Goal: Task Accomplishment & Management: Manage account settings

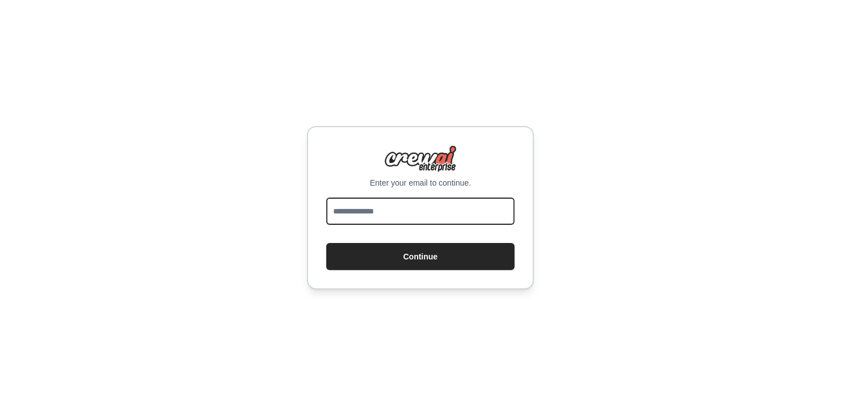
click at [422, 213] on input "email" at bounding box center [420, 210] width 188 height 27
type input "**********"
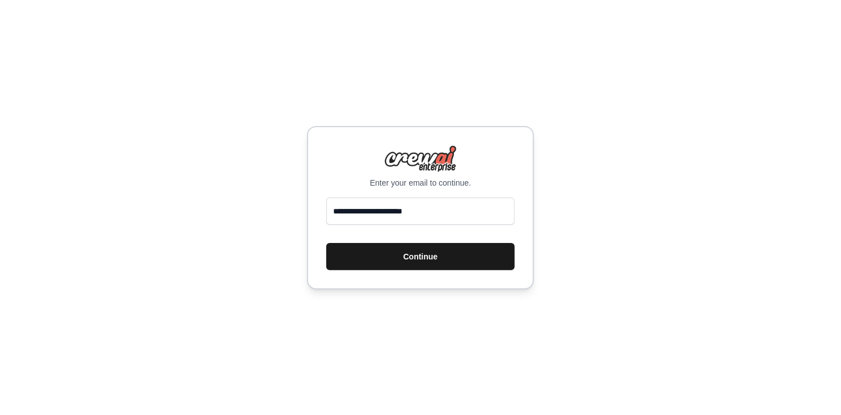
click at [420, 246] on button "Continue" at bounding box center [420, 256] width 188 height 27
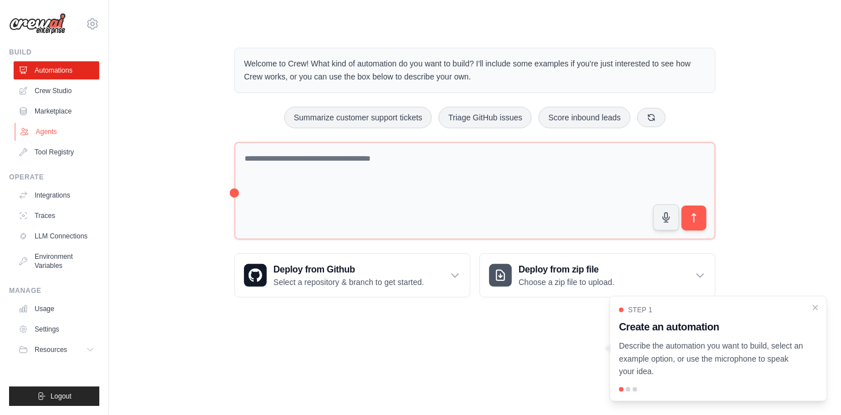
click at [68, 131] on link "Agents" at bounding box center [58, 132] width 86 height 18
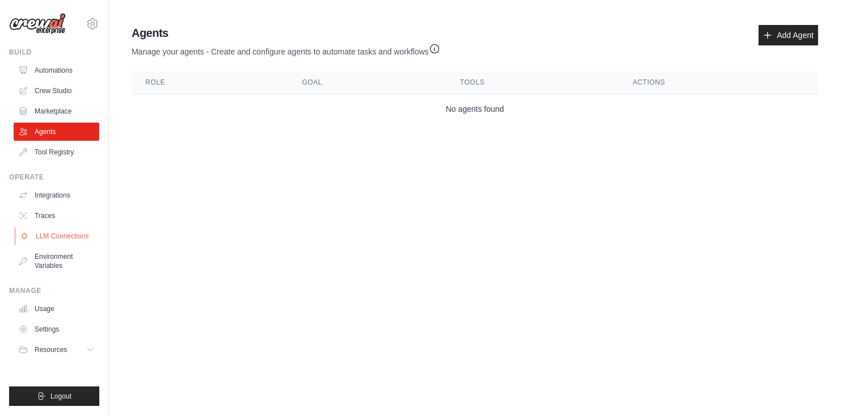
click at [70, 236] on link "LLM Connections" at bounding box center [58, 236] width 86 height 18
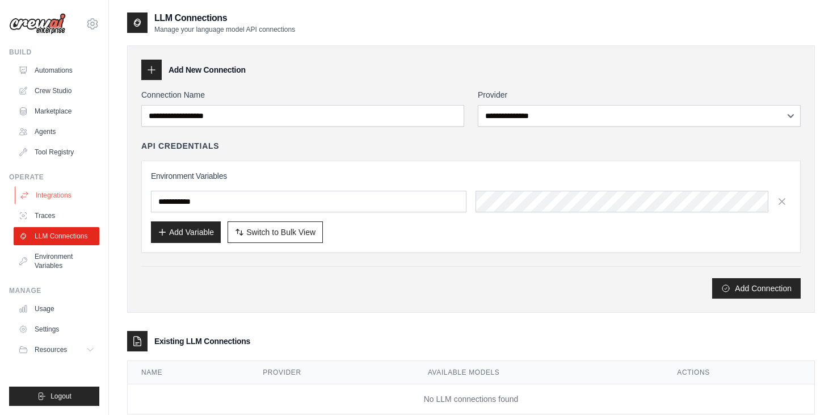
click at [65, 197] on link "Integrations" at bounding box center [58, 195] width 86 height 18
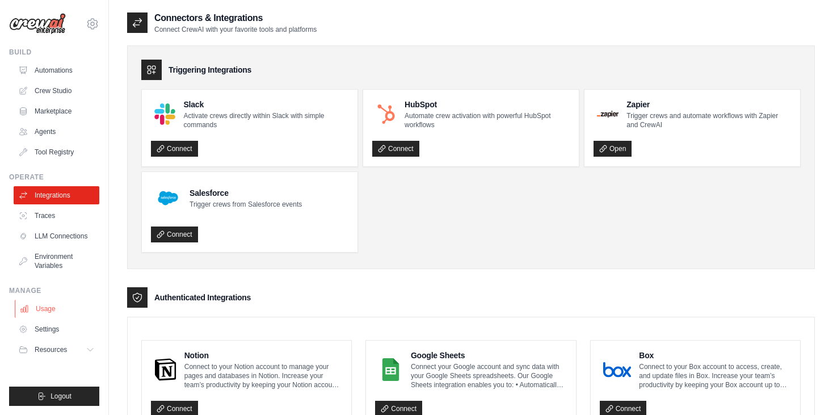
click at [45, 315] on link "Usage" at bounding box center [58, 309] width 86 height 18
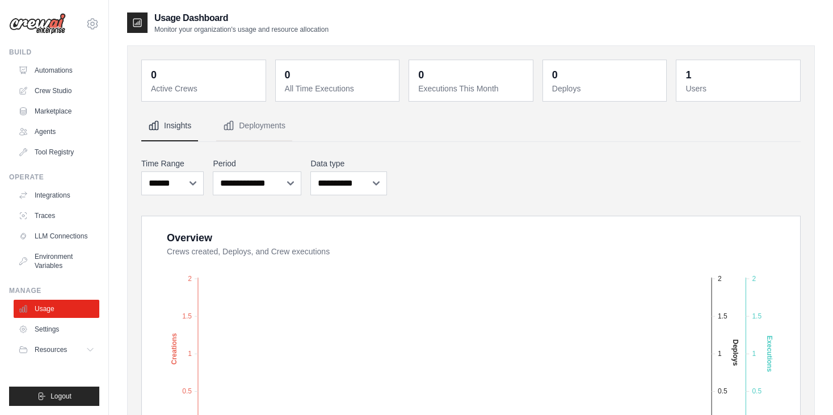
click at [107, 24] on div "[EMAIL_ADDRESS][DOMAIN_NAME] Settings Build Automations Crew Studio Marketplace" at bounding box center [54, 207] width 109 height 415
click at [96, 23] on icon at bounding box center [93, 24] width 14 height 14
click at [86, 73] on link "Settings" at bounding box center [93, 76] width 100 height 20
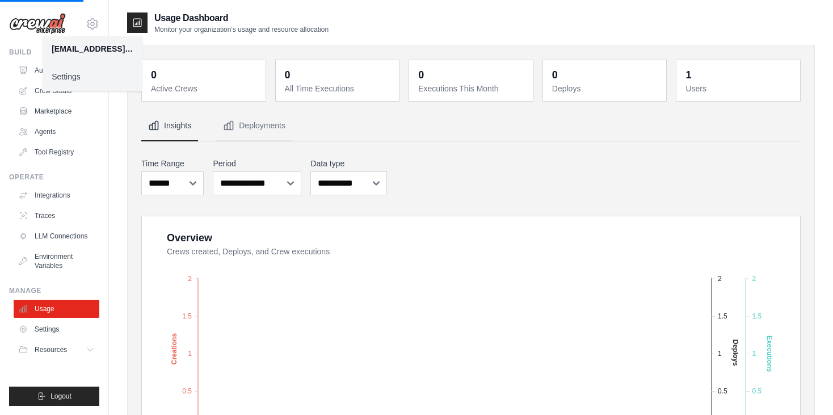
click at [74, 77] on link "Settings" at bounding box center [93, 76] width 100 height 20
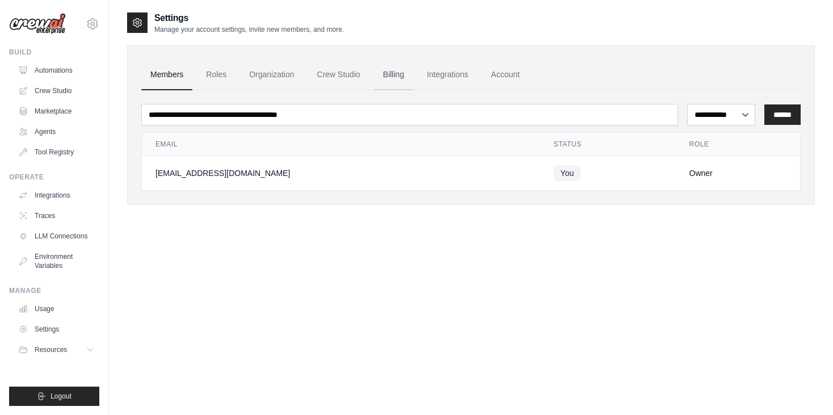
click at [392, 68] on link "Billing" at bounding box center [393, 75] width 39 height 31
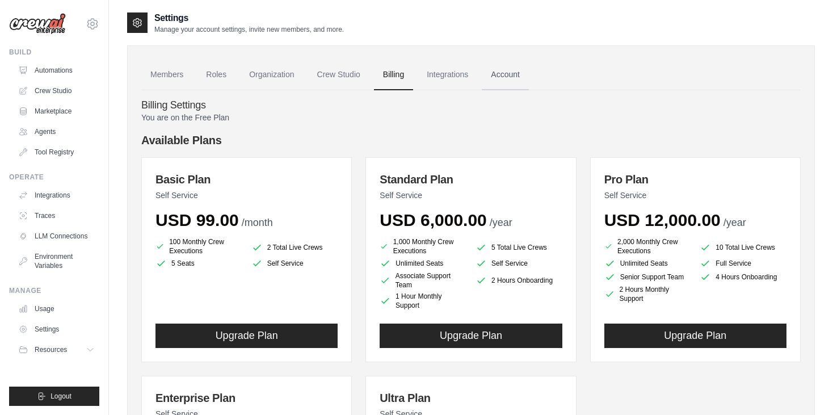
click at [496, 75] on link "Account" at bounding box center [505, 75] width 47 height 31
